Goal: Task Accomplishment & Management: Manage account settings

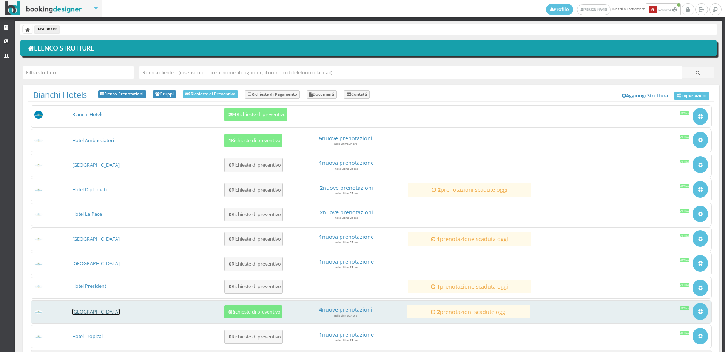
click at [97, 312] on link "[GEOGRAPHIC_DATA]" at bounding box center [96, 312] width 48 height 6
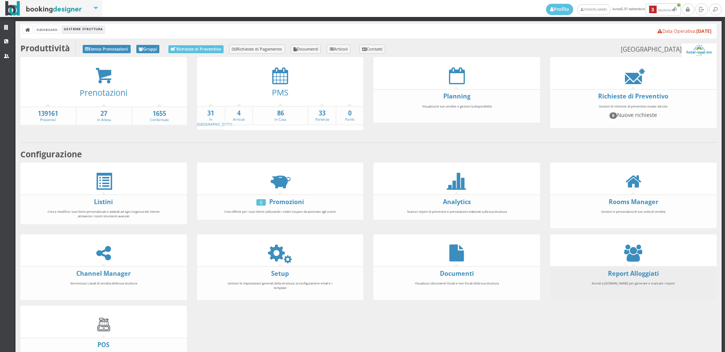
click at [626, 267] on li "Report Alloggiati Accedi a [DOMAIN_NAME] per generare e scaricare i report" at bounding box center [633, 283] width 166 height 35
click at [626, 270] on link "Report Alloggiati" at bounding box center [633, 273] width 51 height 8
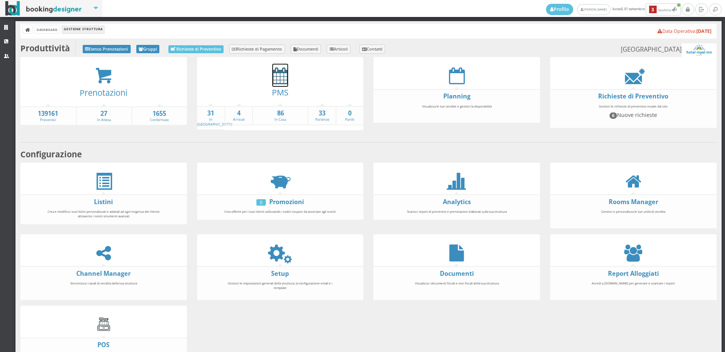
click at [276, 82] on icon at bounding box center [280, 75] width 16 height 17
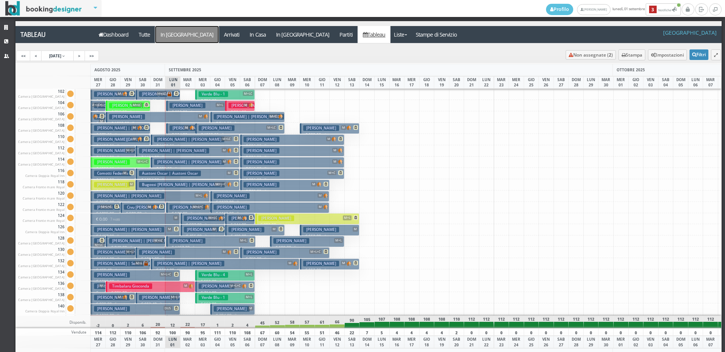
click at [169, 35] on a=pms-arrival-reservations"] "In [GEOGRAPHIC_DATA]" at bounding box center [186, 34] width 63 height 17
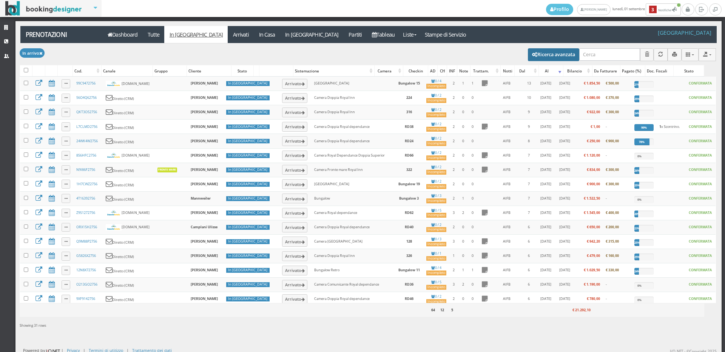
click at [533, 49] on button "Ricerca avanzata" at bounding box center [553, 54] width 51 height 13
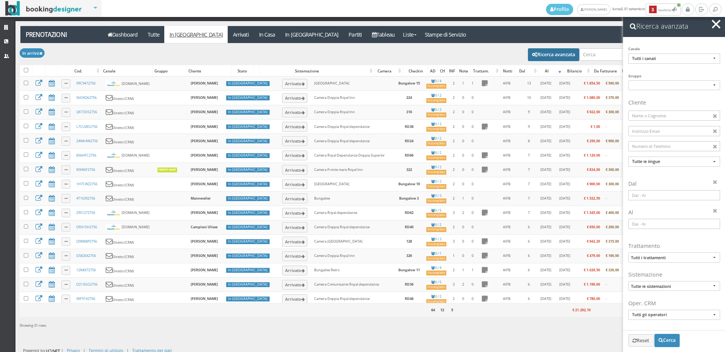
click at [655, 195] on input at bounding box center [674, 195] width 92 height 10
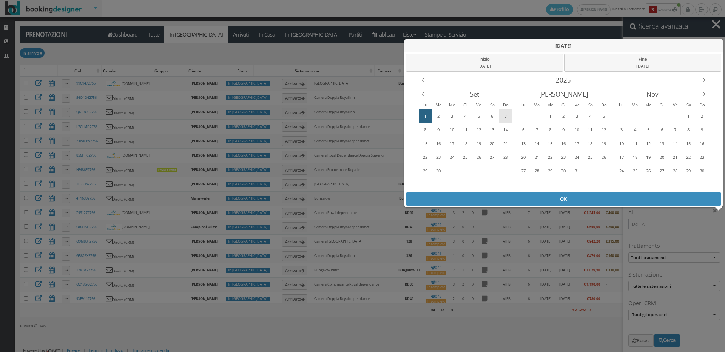
click at [504, 115] on div "7" at bounding box center [505, 116] width 12 height 12
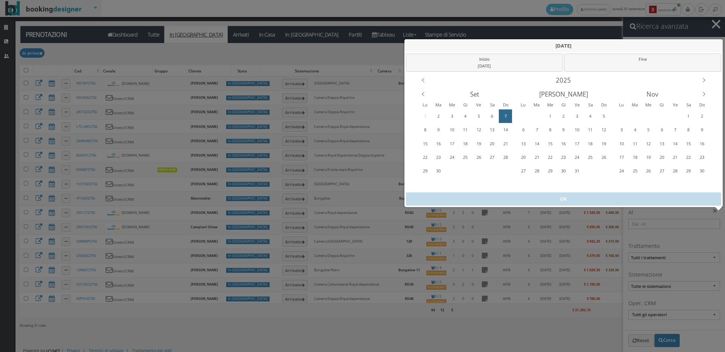
click at [504, 115] on div "7" at bounding box center [505, 116] width 12 height 12
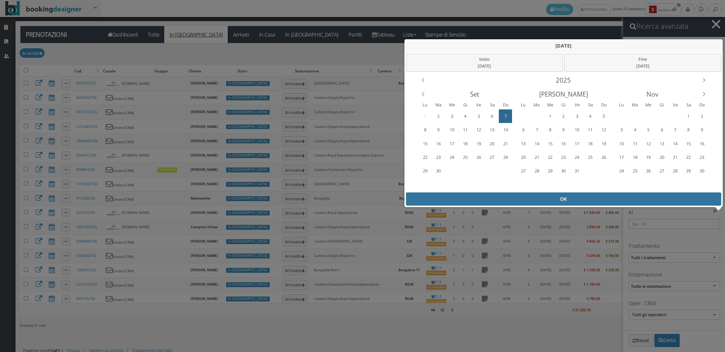
click at [526, 203] on div "OK" at bounding box center [564, 198] width 316 height 13
type input "07/09/2025 - 07/09/2025"
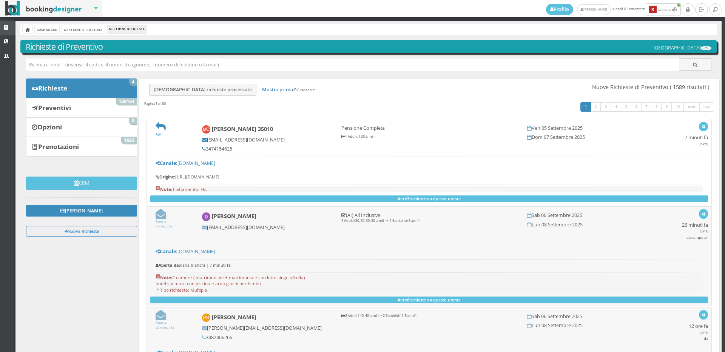
click at [3, 26] on link "Strutture" at bounding box center [7, 28] width 15 height 14
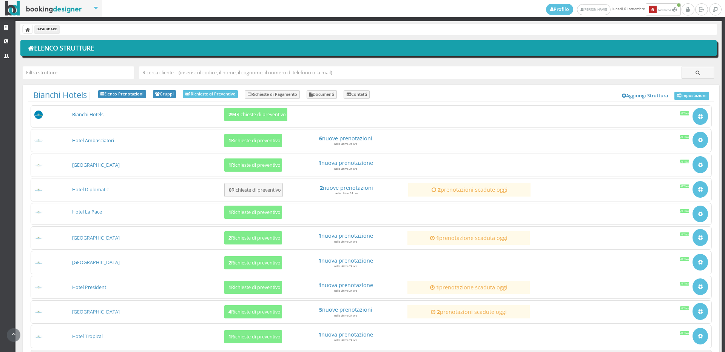
scroll to position [71, 0]
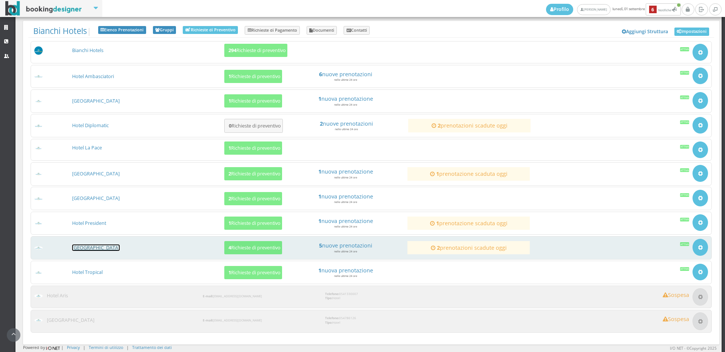
click at [95, 249] on link "[GEOGRAPHIC_DATA]" at bounding box center [96, 248] width 48 height 6
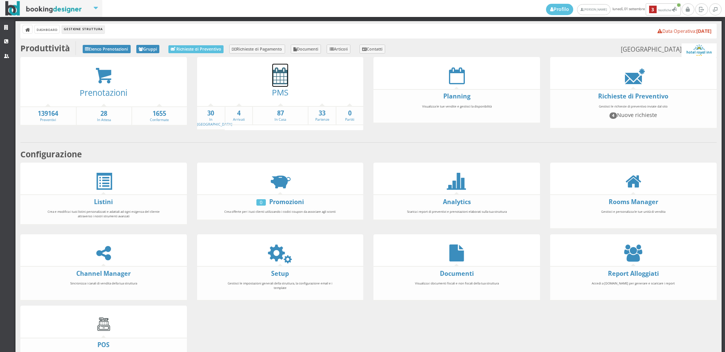
click at [273, 80] on icon at bounding box center [280, 75] width 16 height 17
